Goal: Task Accomplishment & Management: Complete application form

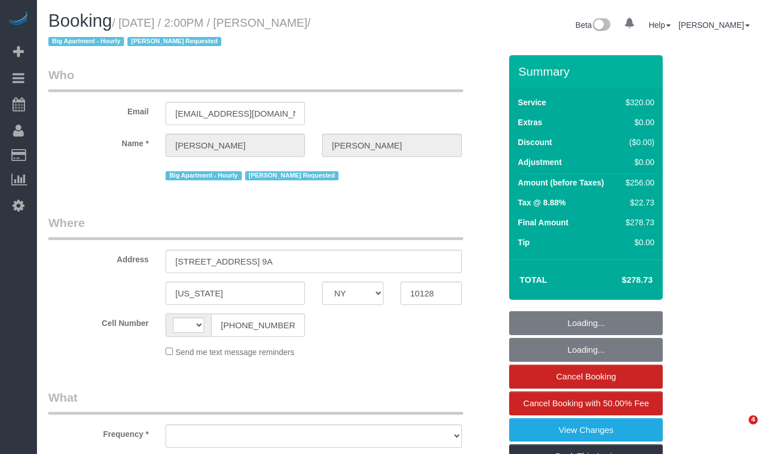
select select "NY"
select select "240"
select select "string:[GEOGRAPHIC_DATA]"
select select "number:89"
select select "number:90"
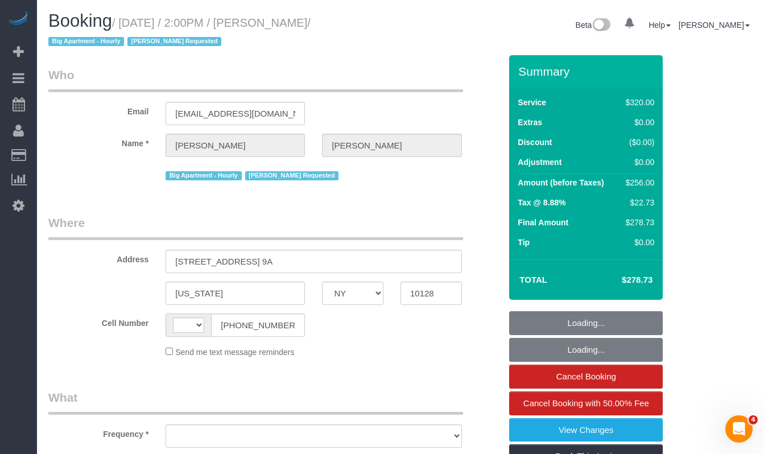
select select "number:15"
select select "number:5"
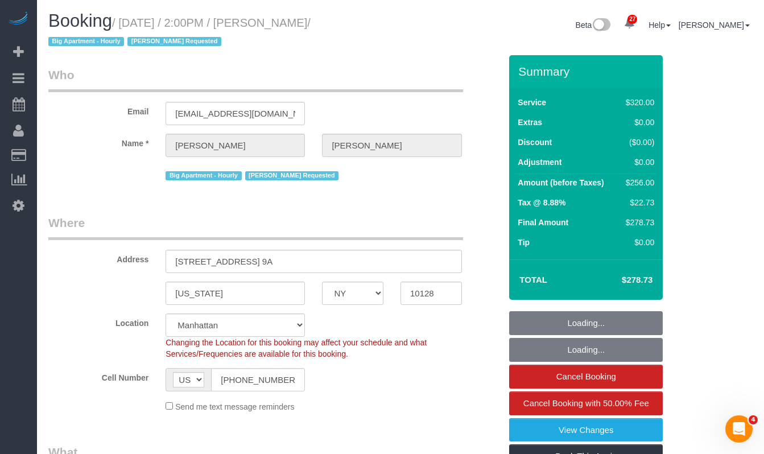
select select "object:1099"
select select "string:stripe-pm_1QzSJ44VGloSiKo7IVwva4X2"
select select "spot1"
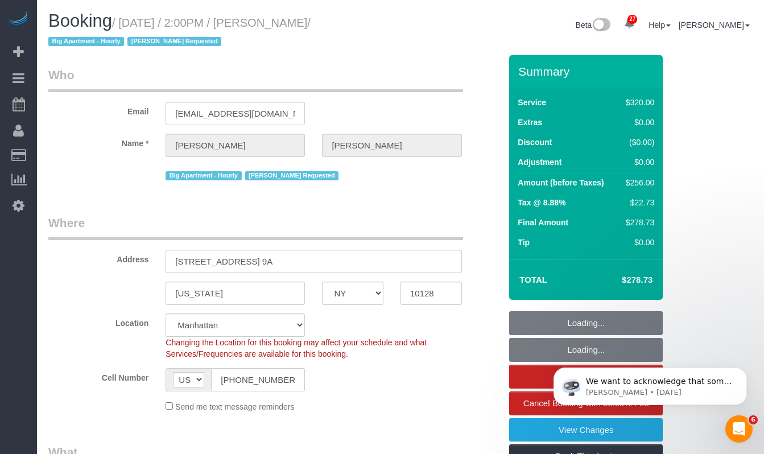
select select "object:1541"
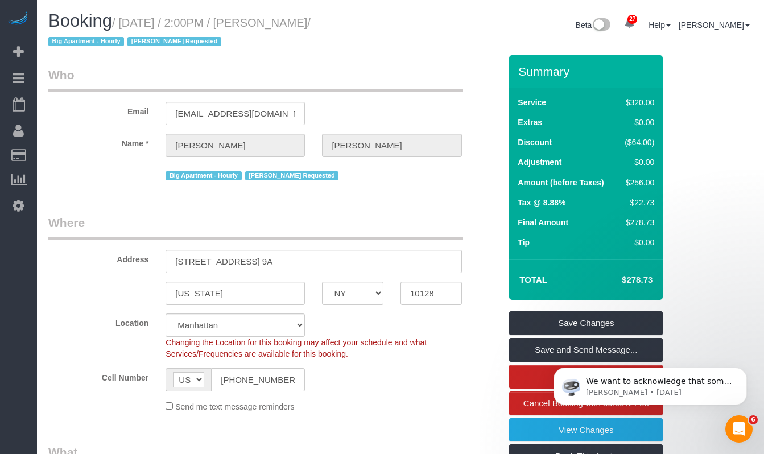
drag, startPoint x: 90, startPoint y: 41, endPoint x: 295, endPoint y: 23, distance: 205.5
click at [295, 23] on small "/ September 25, 2025 / 2:00PM / Sara Walker-Santana / Big Apartment - Hourly Ka…" at bounding box center [179, 32] width 262 height 32
copy small "Sara Walker-Santana"
drag, startPoint x: 303, startPoint y: 43, endPoint x: 350, endPoint y: 26, distance: 50.7
click at [303, 43] on h1 "Booking / September 25, 2025 / 2:00PM / Sara Walker-Santana / Big Apartment - H…" at bounding box center [220, 30] width 344 height 39
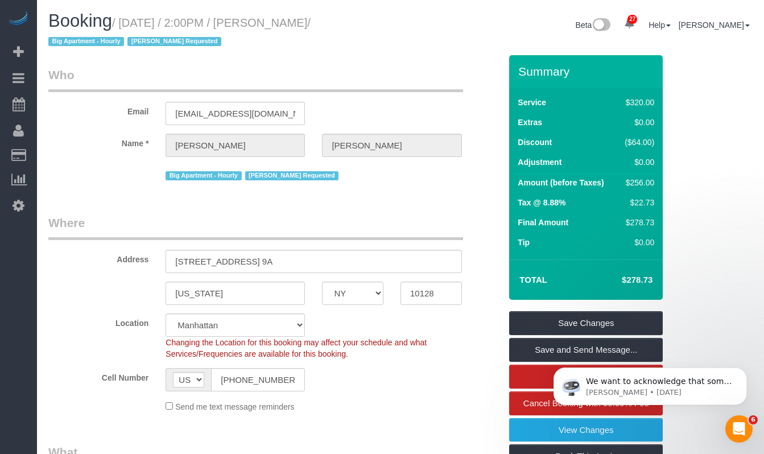
click at [171, 26] on small "/ September 25, 2025 / 2:00PM / Sara Walker-Santana / Big Apartment - Hourly Ka…" at bounding box center [179, 32] width 262 height 32
drag, startPoint x: 130, startPoint y: 22, endPoint x: 95, endPoint y: 39, distance: 38.4
click at [95, 39] on small "/ September 25, 2025 / 2:00PM / Sara Walker-Santana / Big Apartment - Hourly Ka…" at bounding box center [179, 32] width 262 height 32
copy small "September 25, 2025 / 2:00PM / Sara Walker-Santana"
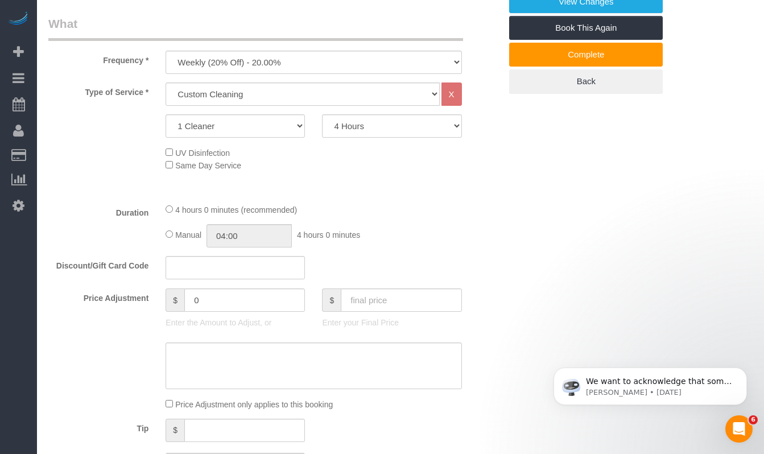
scroll to position [553, 0]
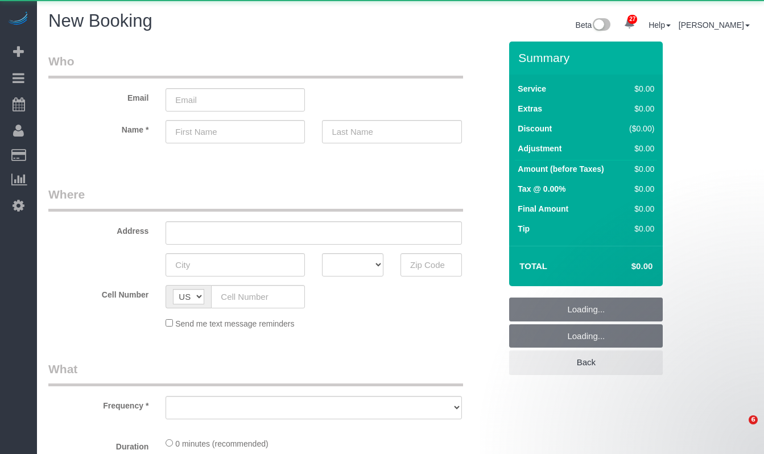
select select "number:89"
select select "number:90"
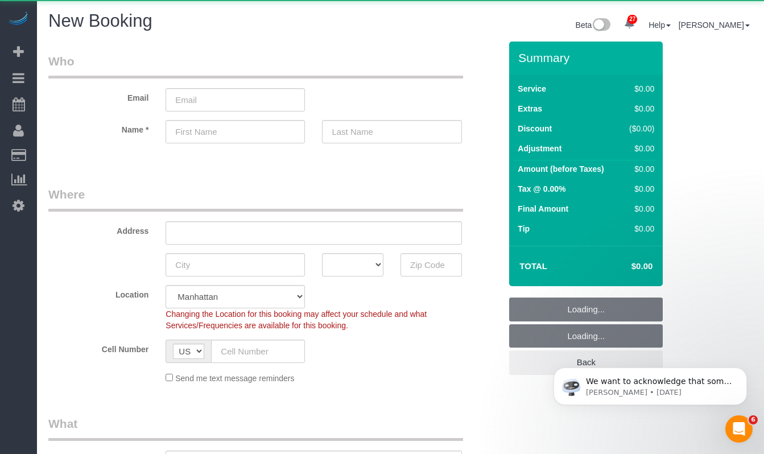
select select "object:2828"
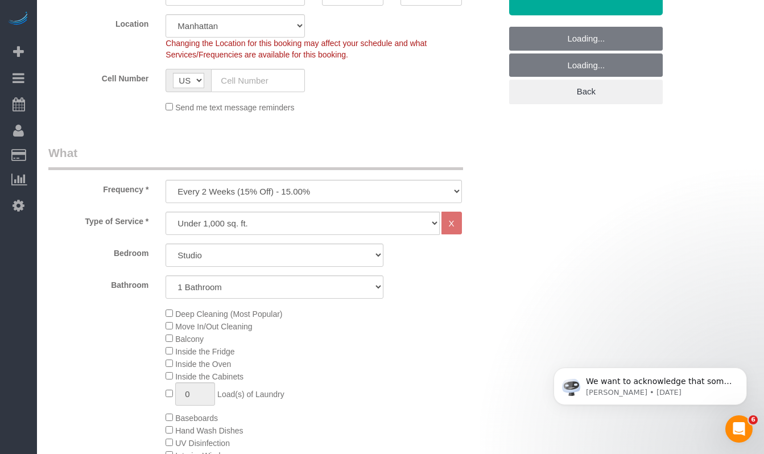
scroll to position [284, 0]
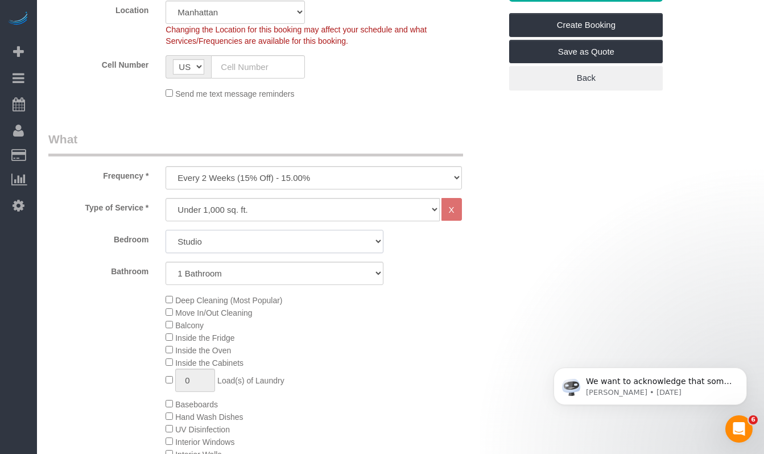
click at [202, 250] on select "Studio 1 Bedroom 2 Bedrooms 3 Bedrooms" at bounding box center [274, 241] width 218 height 23
select select "1"
click at [165, 230] on select "Studio 1 Bedroom 2 Bedrooms 3 Bedrooms" at bounding box center [274, 241] width 218 height 23
click at [201, 270] on select "1 Bathroom 2 Bathrooms" at bounding box center [274, 273] width 218 height 23
click at [235, 176] on select "One Time Weekly (20% Off) - 20.00% Every 2 Weeks (15% Off) - 15.00% Every 4 Wee…" at bounding box center [313, 177] width 296 height 23
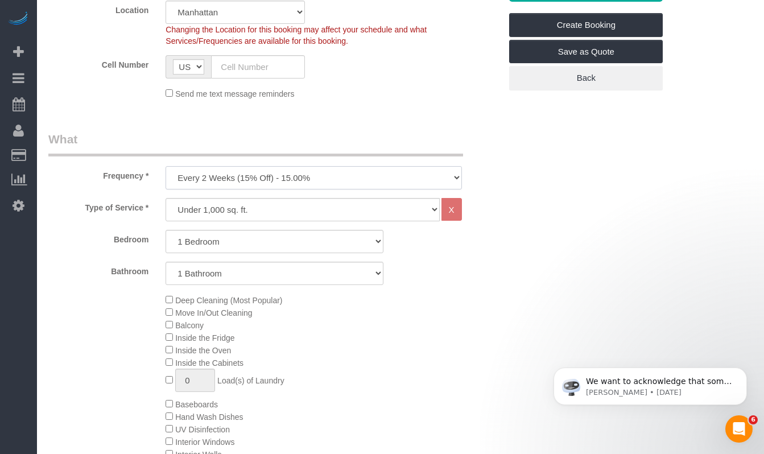
select select "object:2829"
click at [165, 166] on select "One Time Weekly (20% Off) - 20.00% Every 2 Weeks (15% Off) - 15.00% Every 4 Wee…" at bounding box center [313, 177] width 296 height 23
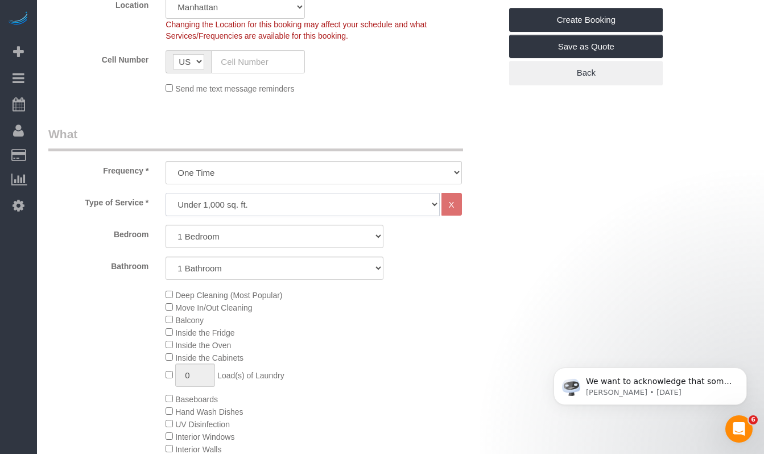
click at [208, 209] on select "Under 1,000 sq. ft. 1,001 - 1,500 sq. ft. 1,500+ sq. ft. Custom Cleaning Office…" at bounding box center [302, 204] width 274 height 23
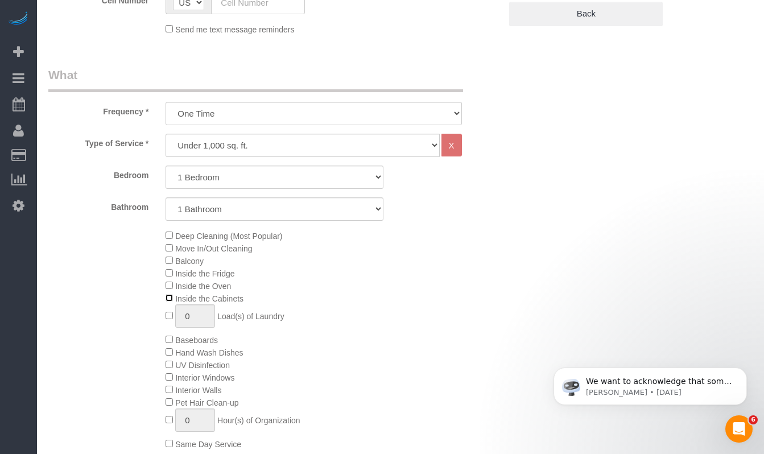
scroll to position [346, 0]
click at [297, 146] on select "Under 1,000 sq. ft. 1,001 - 1,500 sq. ft. 1,500+ sq. ft. Custom Cleaning Office…" at bounding box center [302, 147] width 274 height 23
click at [165, 136] on select "Under 1,000 sq. ft. 1,001 - 1,500 sq. ft. 1,500+ sq. ft. Custom Cleaning Office…" at bounding box center [302, 147] width 274 height 23
click at [118, 176] on label "Bedroom" at bounding box center [98, 175] width 117 height 15
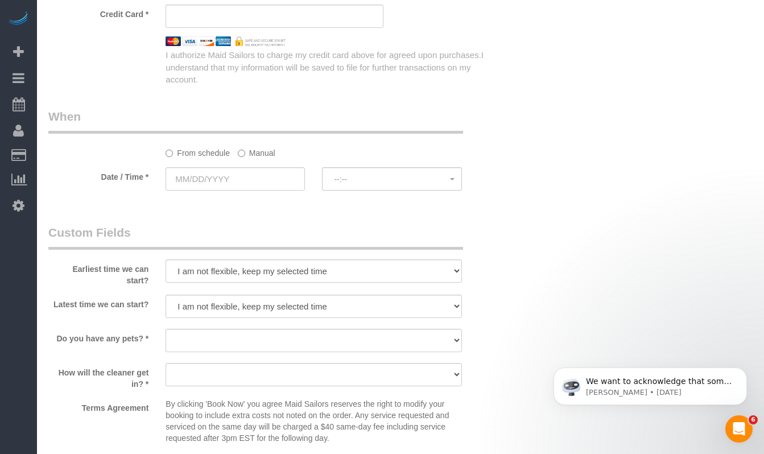
scroll to position [1110, 0]
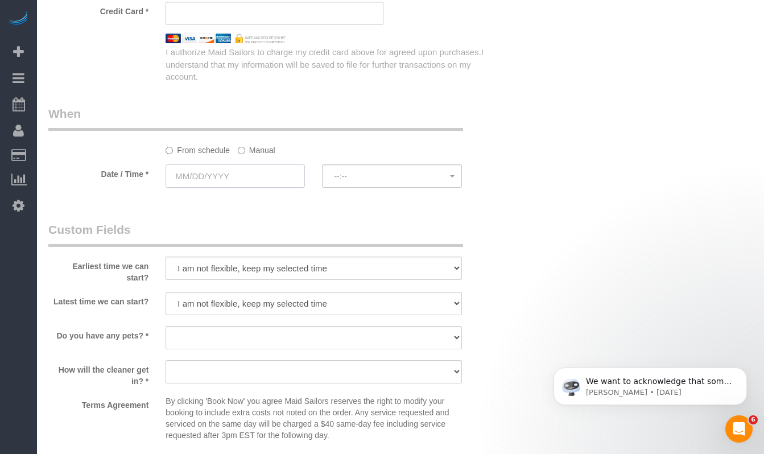
click at [217, 172] on input "text" at bounding box center [234, 175] width 139 height 23
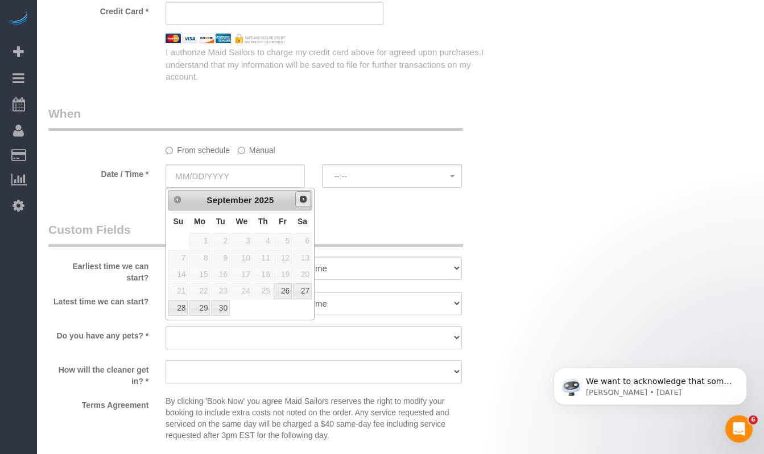
click at [300, 205] on link "Next" at bounding box center [303, 199] width 16 height 16
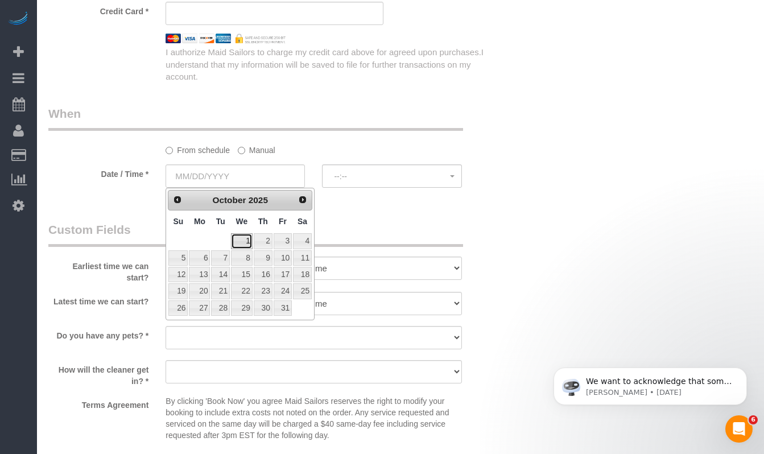
click at [241, 242] on link "1" at bounding box center [242, 240] width 22 height 15
type input "[DATE]"
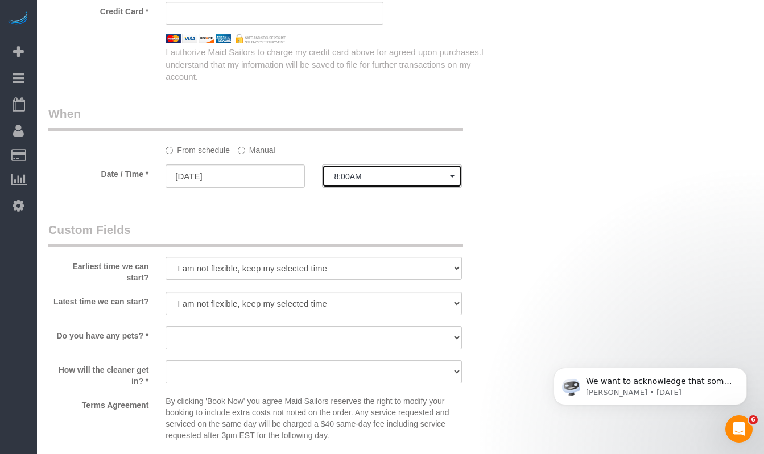
click at [398, 177] on span "8:00AM" at bounding box center [391, 176] width 115 height 9
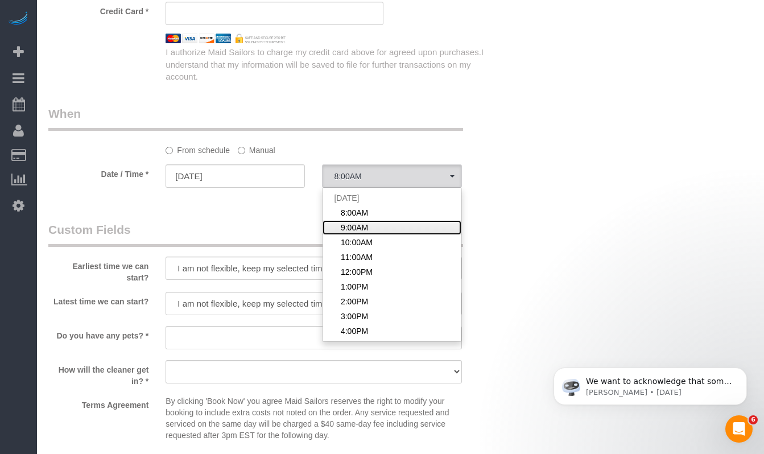
click at [380, 230] on link "9:00AM" at bounding box center [391, 227] width 138 height 15
select select "spot2"
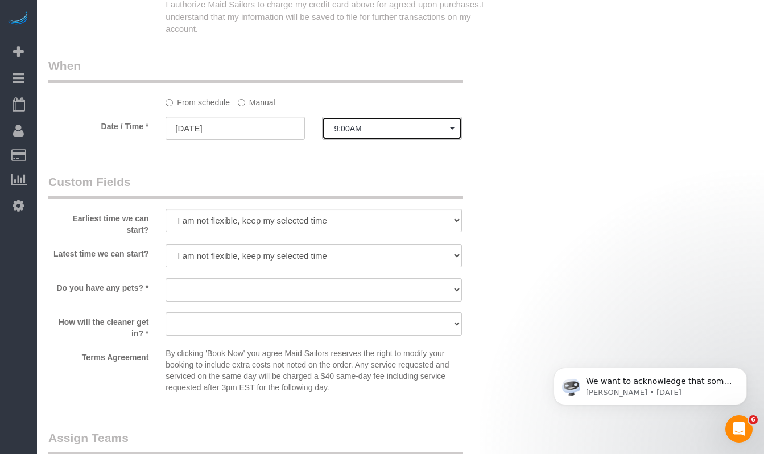
scroll to position [1156, 0]
click at [208, 221] on select "I am not flexible, keep my selected time 8:00 AM 9:00 AM 10:00 AM 11:00 AM 12:0…" at bounding box center [313, 221] width 296 height 23
select select "number:56"
click at [165, 210] on select "I am not flexible, keep my selected time 8:00 AM 9:00 AM 10:00 AM 11:00 AM 12:0…" at bounding box center [313, 221] width 296 height 23
click at [195, 254] on select "I am not flexible, keep my selected time 8:00 AM 9:00 AM 10:00 AM 11:00 AM 12:0…" at bounding box center [313, 256] width 296 height 23
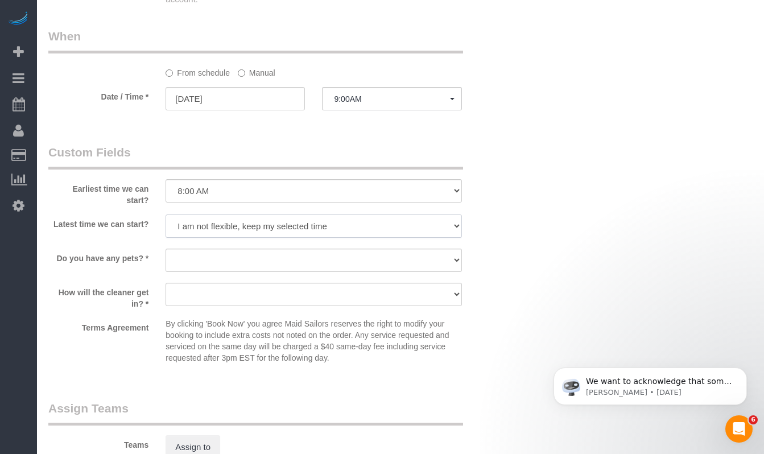
scroll to position [1191, 0]
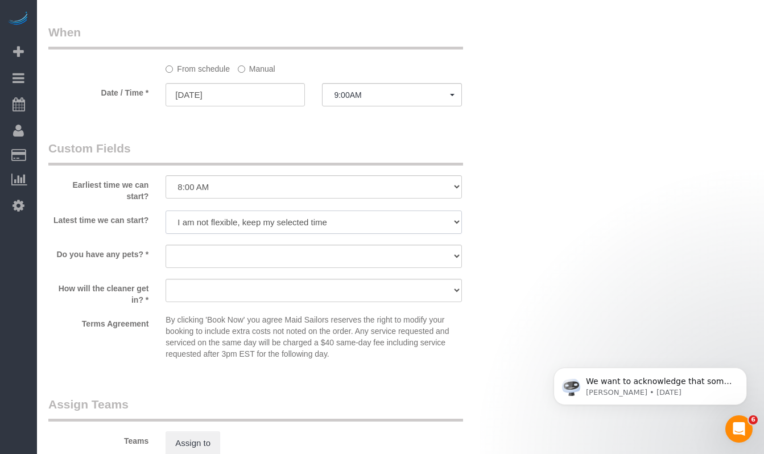
click at [188, 222] on select "I am not flexible, keep my selected time 8:00 AM 9:00 AM 10:00 AM 11:00 AM 12:0…" at bounding box center [313, 221] width 296 height 23
click at [206, 228] on select "I am not flexible, keep my selected time 8:00 AM 9:00 AM 10:00 AM 11:00 AM 12:0…" at bounding box center [313, 221] width 296 height 23
select select "number:69"
click at [165, 210] on select "I am not flexible, keep my selected time 8:00 AM 9:00 AM 10:00 AM 11:00 AM 12:0…" at bounding box center [313, 221] width 296 height 23
click at [207, 189] on select "I am not flexible, keep my selected time 8:00 AM 9:00 AM 10:00 AM 11:00 AM 12:0…" at bounding box center [313, 186] width 296 height 23
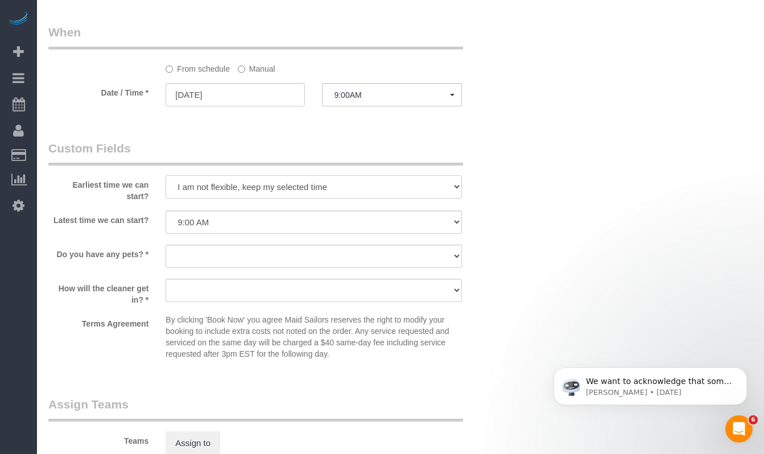
click at [165, 175] on select "I am not flexible, keep my selected time 8:00 AM 9:00 AM 10:00 AM 11:00 AM 12:0…" at bounding box center [313, 186] width 296 height 23
click at [221, 190] on select "I am not flexible, keep my selected time 8:00 AM 9:00 AM 10:00 AM 11:00 AM 12:0…" at bounding box center [313, 186] width 296 height 23
select select "number:56"
click at [165, 175] on select "I am not flexible, keep my selected time 8:00 AM 9:00 AM 10:00 AM 11:00 AM 12:0…" at bounding box center [313, 186] width 296 height 23
click at [107, 193] on label "Earliest time we can start?" at bounding box center [98, 188] width 117 height 27
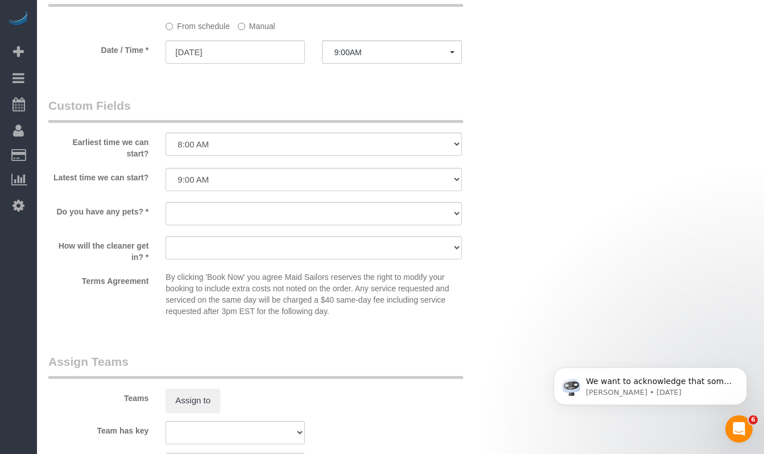
scroll to position [1230, 0]
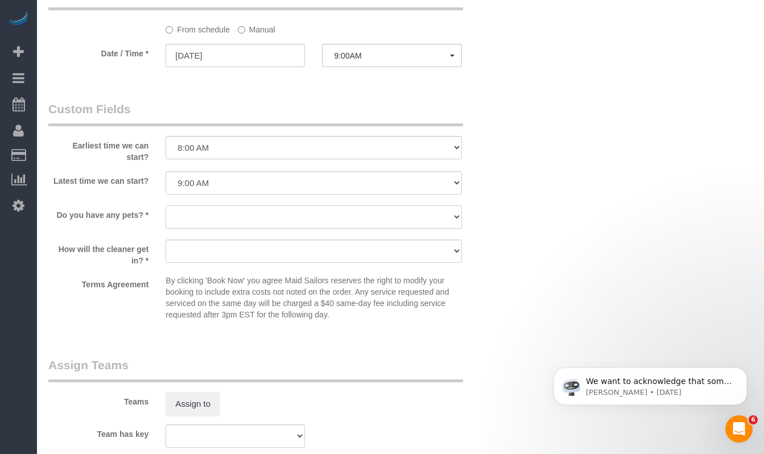
click at [212, 213] on select "Dog Cat None" at bounding box center [313, 216] width 296 height 23
select select "number:15"
click at [165, 205] on select "Dog Cat None" at bounding box center [313, 216] width 296 height 23
click at [193, 152] on select "I am not flexible, keep my selected time 8:00 AM 9:00 AM 10:00 AM 11:00 AM 12:0…" at bounding box center [313, 147] width 296 height 23
click at [165, 136] on select "I am not flexible, keep my selected time 8:00 AM 9:00 AM 10:00 AM 11:00 AM 12:0…" at bounding box center [313, 147] width 296 height 23
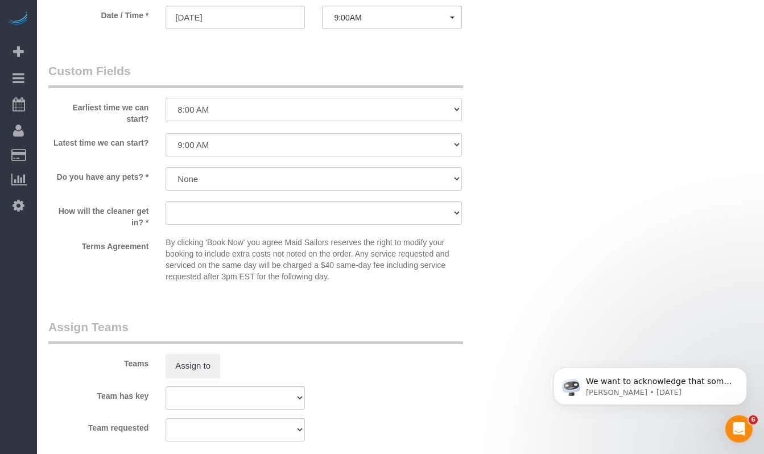
scroll to position [1269, 0]
click at [209, 214] on select "We'll let you in. Doorman/Front Desk has the key. Other (Provide details)" at bounding box center [313, 212] width 296 height 23
select select "number:5"
click at [165, 201] on select "We'll let you in. Doorman/Front Desk has the key. Other (Provide details)" at bounding box center [313, 212] width 296 height 23
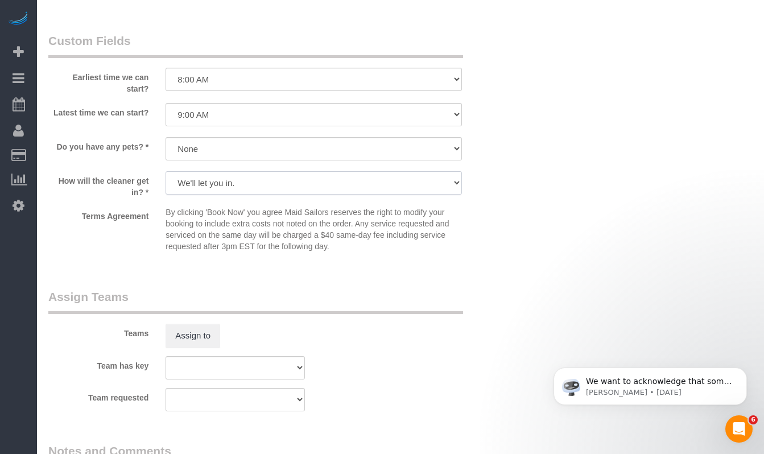
scroll to position [1300, 0]
click at [220, 146] on select "Dog Cat None" at bounding box center [313, 147] width 296 height 23
select select "number:14"
click at [165, 136] on select "Dog Cat None" at bounding box center [313, 147] width 296 height 23
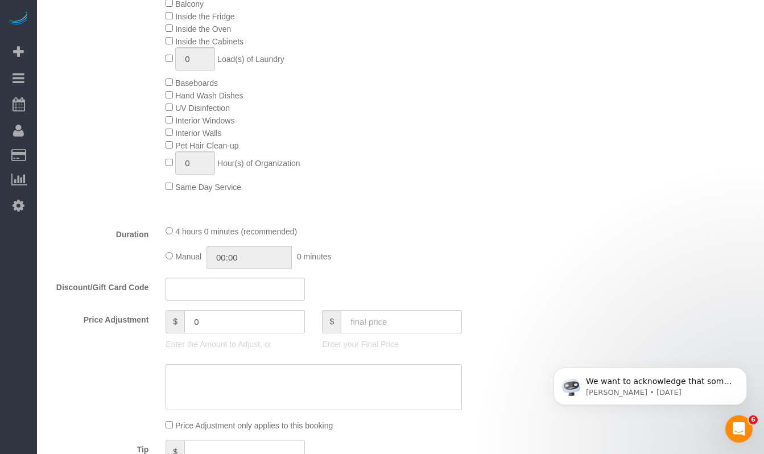
scroll to position [590, 0]
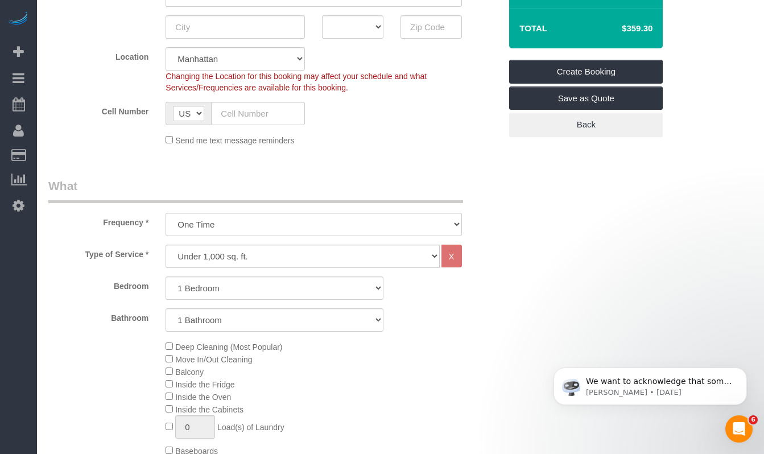
select select "spot61"
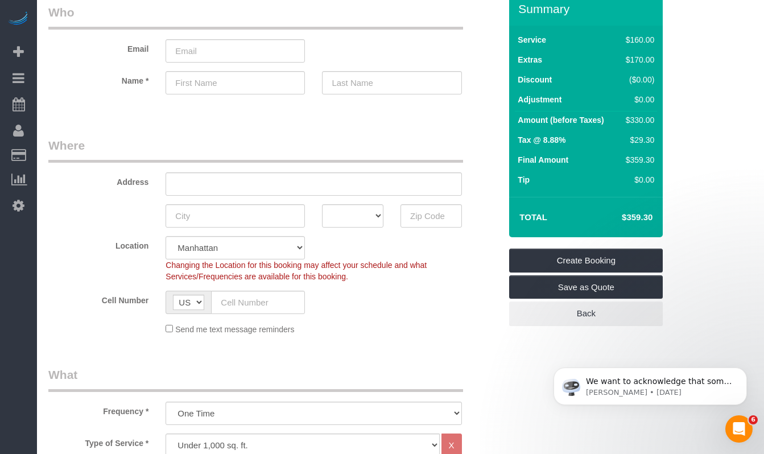
scroll to position [48, 0]
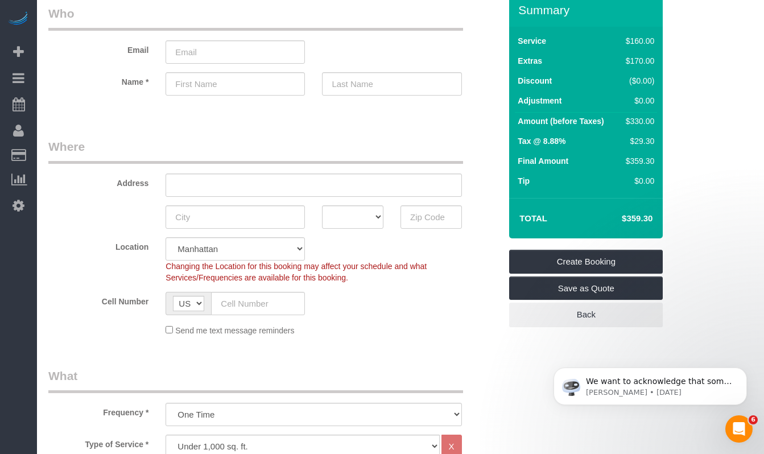
click at [408, 308] on div "Cell Number AF AL DZ AD AO AI AQ AG AR AM AW AU AT AZ BS BH BD BB BY BE BZ BJ B…" at bounding box center [274, 303] width 469 height 23
click at [204, 177] on input "text" at bounding box center [313, 184] width 296 height 23
click at [185, 184] on input "text" at bounding box center [313, 184] width 296 height 23
type input "[STREET_ADDRESS]"
click at [405, 206] on input "text" at bounding box center [430, 216] width 61 height 23
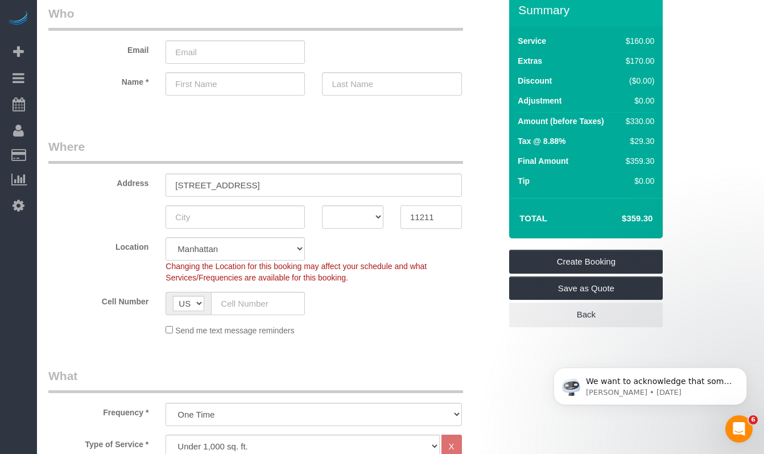
type input "11211"
click at [317, 189] on input "[STREET_ADDRESS]" at bounding box center [313, 184] width 296 height 23
type input "[STREET_ADDRESS][PERSON_NAME]"
select select "6"
type input "[STREET_ADDRESS] Apr"
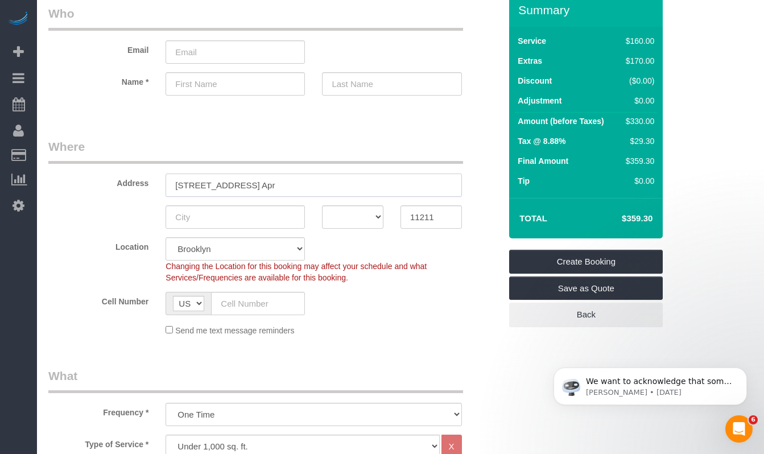
select select "object:4128"
select select "spot120"
select select "1"
click at [250, 185] on input "[STREET_ADDRESS]" at bounding box center [313, 184] width 296 height 23
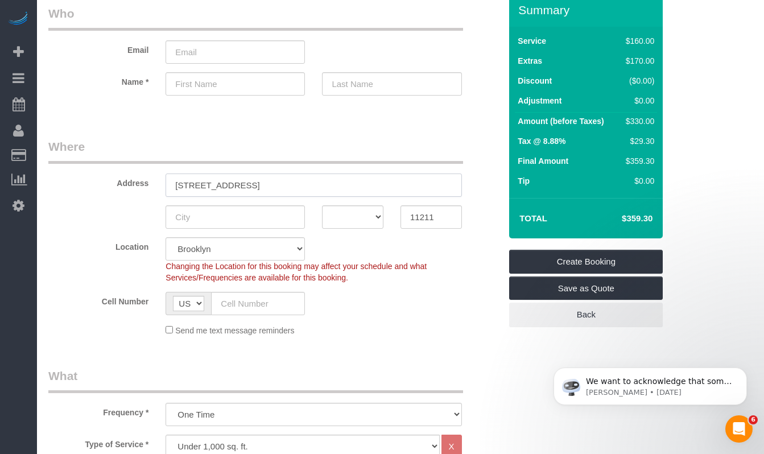
drag, startPoint x: 292, startPoint y: 182, endPoint x: 163, endPoint y: 184, distance: 129.1
click at [163, 184] on div "[STREET_ADDRESS]" at bounding box center [313, 184] width 313 height 23
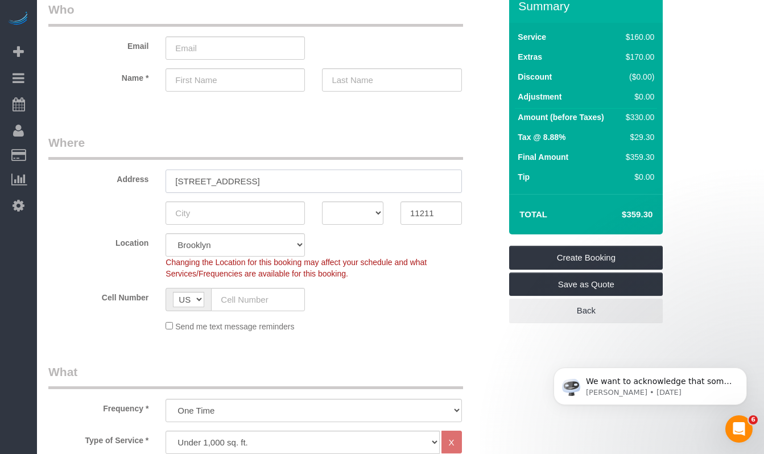
click at [237, 182] on input "[STREET_ADDRESS]" at bounding box center [313, 180] width 296 height 23
paste input "Bushwick Ave"
type input "[STREET_ADDRESS]"
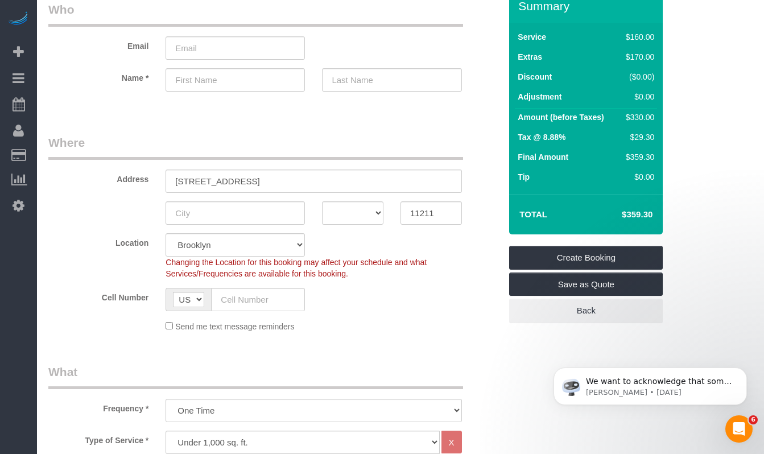
click at [89, 209] on div "AK AL AR AZ CA CO CT DC DE [GEOGRAPHIC_DATA] [GEOGRAPHIC_DATA] HI IA ID IL IN K…" at bounding box center [274, 212] width 469 height 23
click at [216, 210] on input "text" at bounding box center [234, 212] width 139 height 23
click at [240, 214] on input "[GEOGRAPHIC_DATA]" at bounding box center [234, 212] width 139 height 23
type input "[GEOGRAPHIC_DATA]"
click at [357, 214] on select "AK AL AR AZ CA CO CT DC DE [GEOGRAPHIC_DATA] [GEOGRAPHIC_DATA] HI IA ID IL IN K…" at bounding box center [352, 212] width 61 height 23
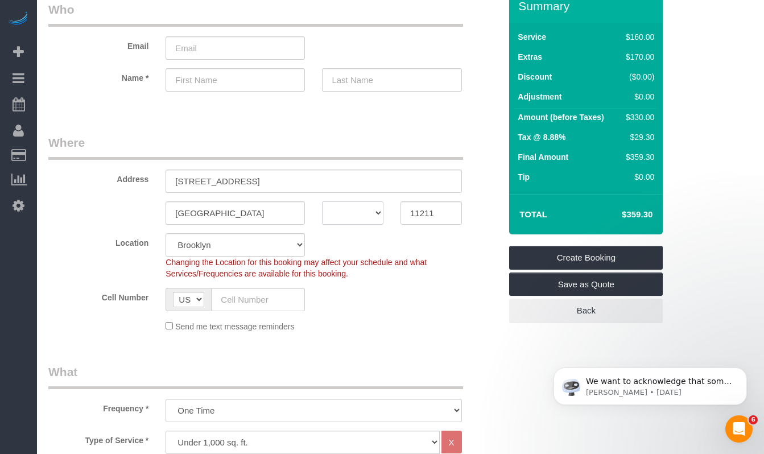
select select "NY"
click at [322, 201] on select "AK AL AR AZ CA CO CT DC DE [GEOGRAPHIC_DATA] [GEOGRAPHIC_DATA] HI IA ID IL IN K…" at bounding box center [352, 212] width 61 height 23
click at [462, 300] on div "Cell Number AF AL DZ AD AO AI AQ AG AR AM AW AU AT AZ BS BH BD BB BY BE BZ BJ B…" at bounding box center [274, 299] width 469 height 23
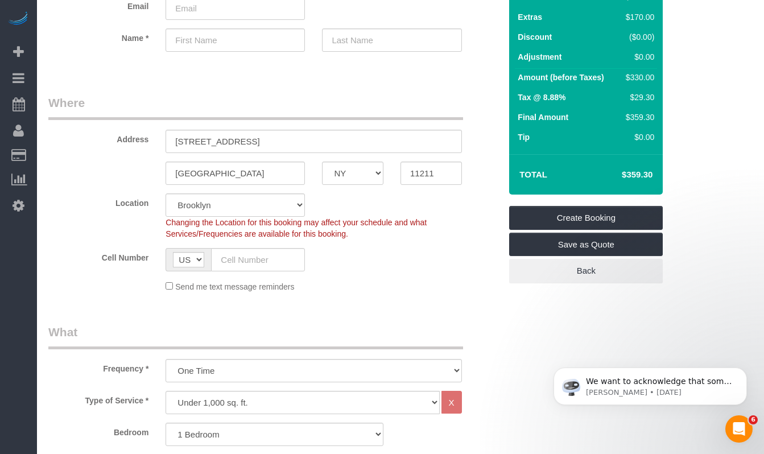
scroll to position [98, 0]
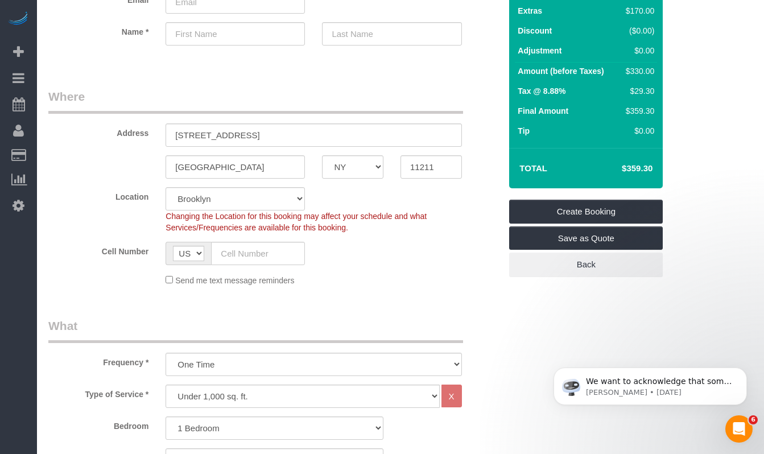
click at [92, 207] on div "Location [GEOGRAPHIC_DATA] [GEOGRAPHIC_DATA] [GEOGRAPHIC_DATA] [GEOGRAPHIC_DATA…" at bounding box center [274, 210] width 469 height 46
click at [246, 254] on input "text" at bounding box center [258, 253] width 94 height 23
paste input "[PHONE_NUMBER]"
type input "[PHONE_NUMBER]"
click at [85, 217] on div "Location [GEOGRAPHIC_DATA] [GEOGRAPHIC_DATA] [GEOGRAPHIC_DATA] [GEOGRAPHIC_DATA…" at bounding box center [274, 210] width 469 height 46
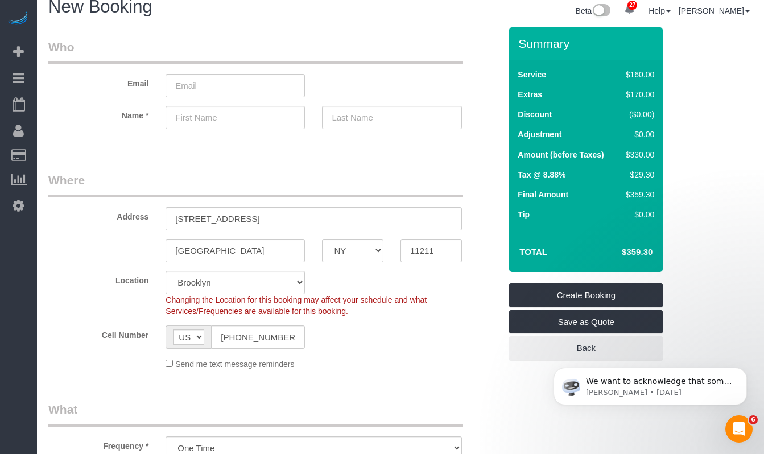
scroll to position [0, 0]
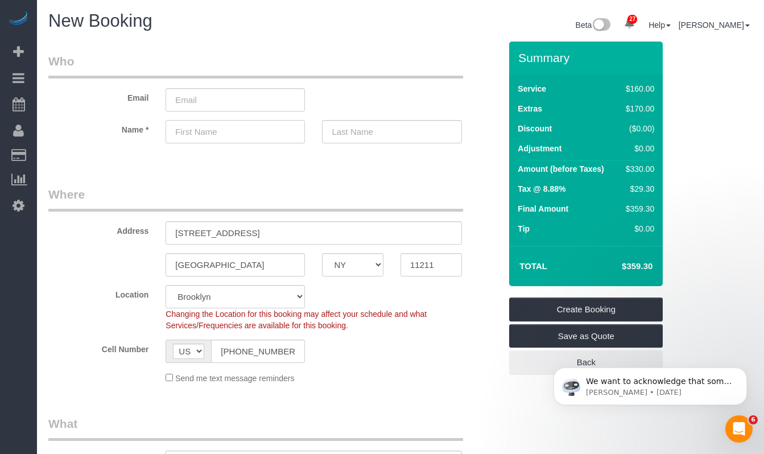
click at [214, 136] on input "text" at bounding box center [234, 131] width 139 height 23
type input "Lizzy"
click at [363, 132] on input "text" at bounding box center [391, 131] width 139 height 23
type input "[PERSON_NAME]"
click at [235, 106] on input "email" at bounding box center [234, 99] width 139 height 23
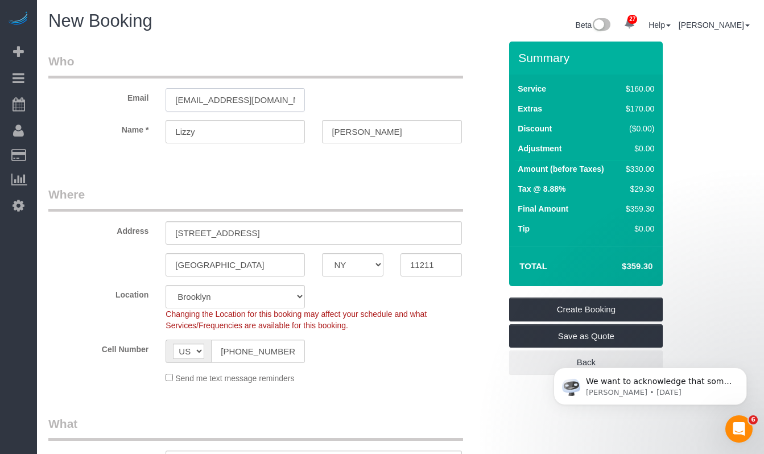
type input "[EMAIL_ADDRESS][DOMAIN_NAME]"
select select "spot180"
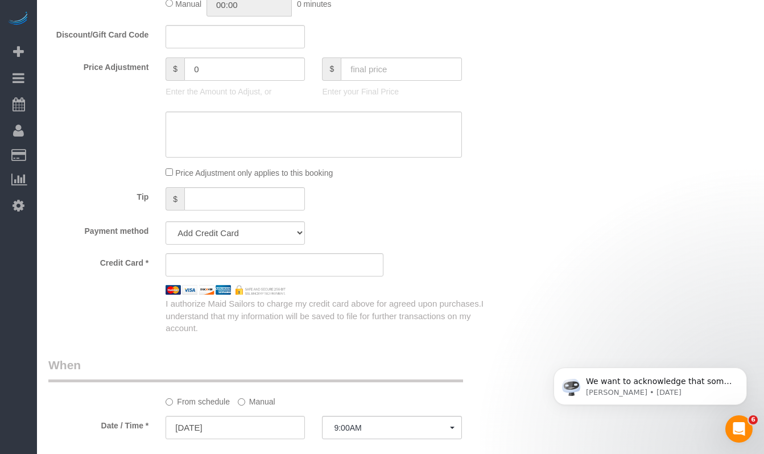
scroll to position [859, 0]
click at [212, 127] on textarea at bounding box center [313, 134] width 296 height 47
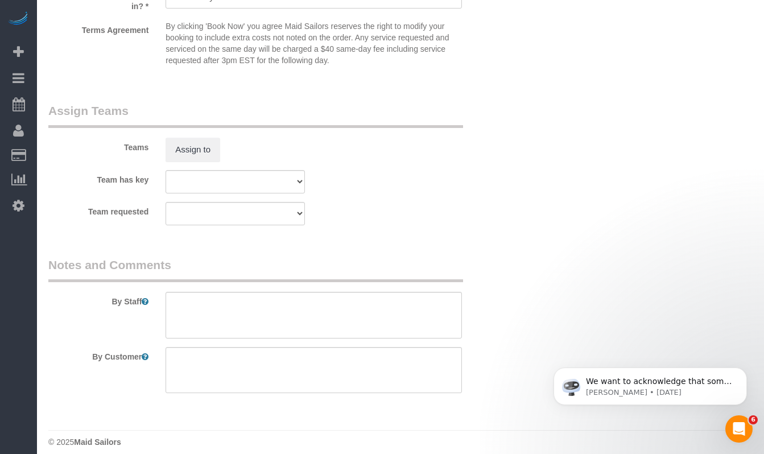
scroll to position [1495, 0]
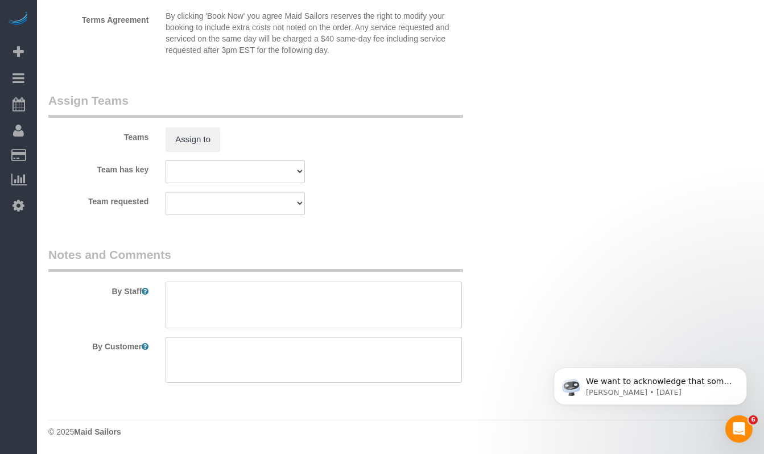
click at [220, 304] on textarea at bounding box center [313, 305] width 296 height 47
type textarea "K"
type textarea "P"
click at [214, 353] on textarea at bounding box center [313, 360] width 296 height 47
type textarea "Clean inside the kitchen cabinets."
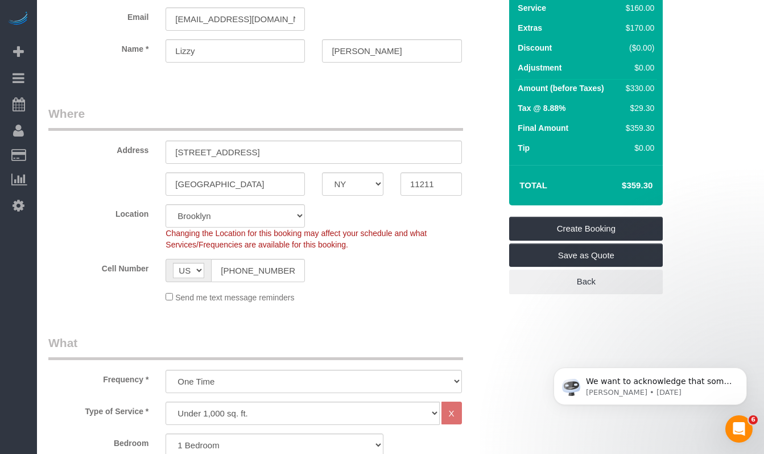
scroll to position [31, 0]
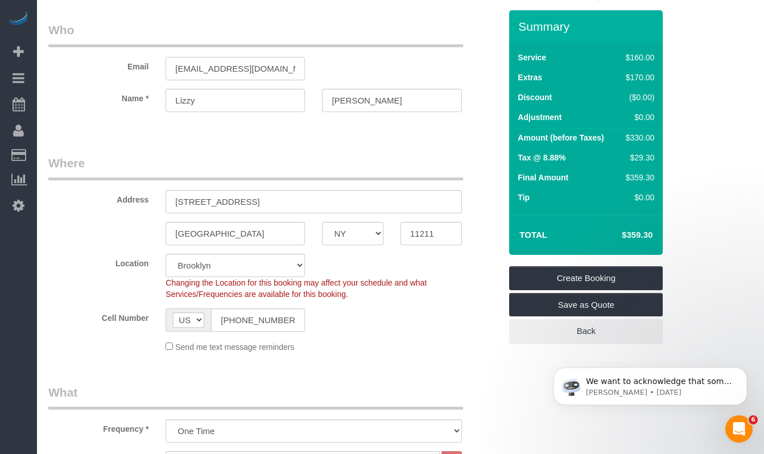
click at [263, 71] on input "[EMAIL_ADDRESS][DOMAIN_NAME]" at bounding box center [234, 68] width 139 height 23
click at [555, 309] on link "Save as Quote" at bounding box center [586, 305] width 154 height 24
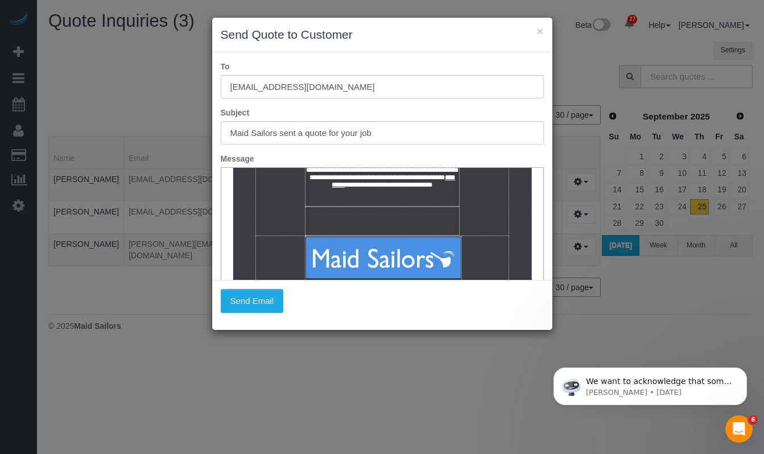
scroll to position [85, 0]
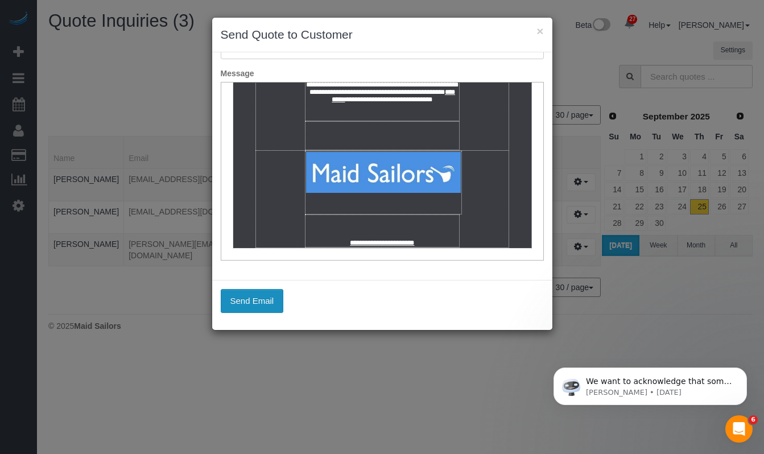
click at [253, 304] on button "Send Email" at bounding box center [252, 301] width 63 height 24
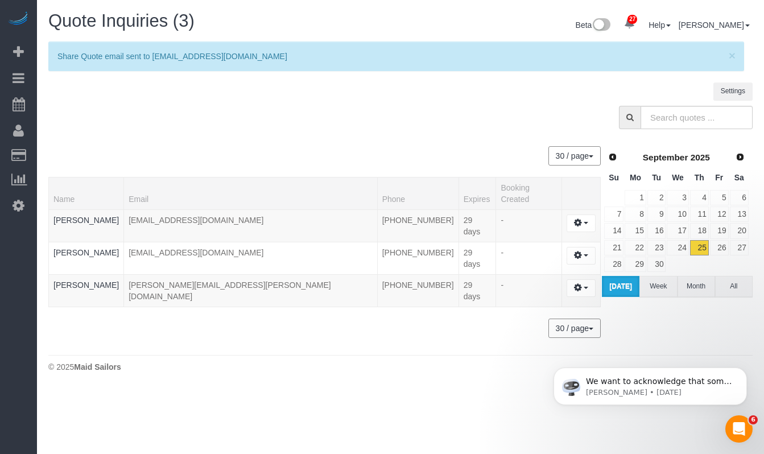
click at [354, 111] on div at bounding box center [400, 120] width 721 height 29
